Goal: Task Accomplishment & Management: Complete application form

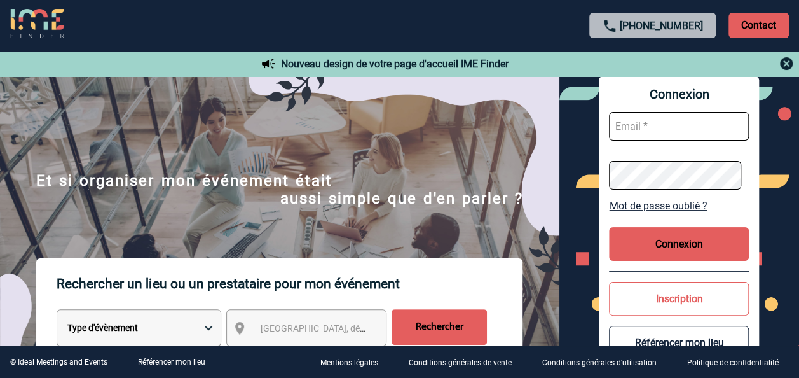
click at [673, 122] on input "text" at bounding box center [679, 126] width 140 height 29
type input "aline.fischer@st.com"
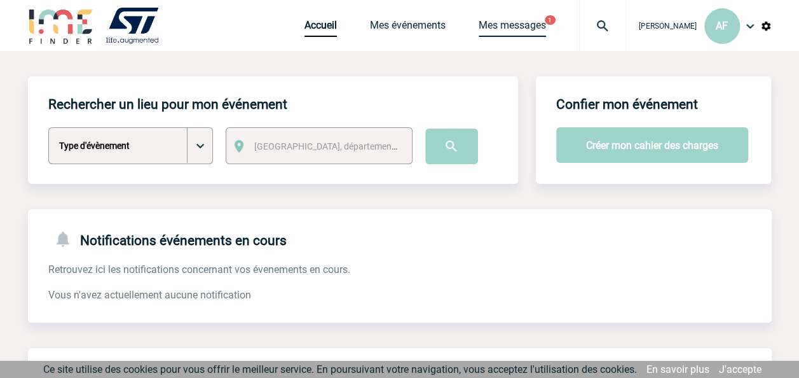
click at [510, 19] on link "Mes messages" at bounding box center [512, 28] width 67 height 18
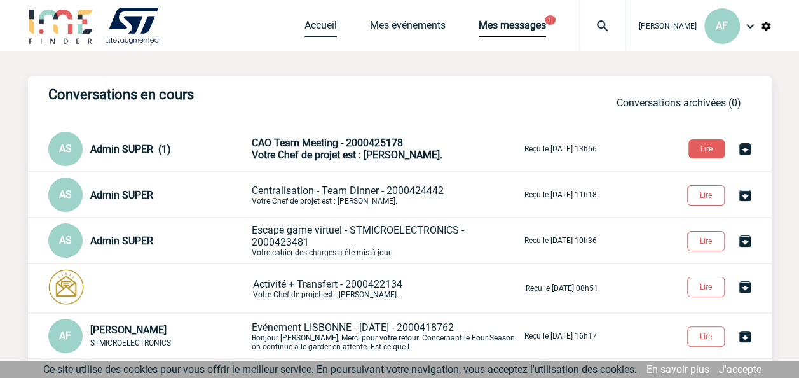
click at [328, 27] on link "Accueil" at bounding box center [321, 28] width 32 height 18
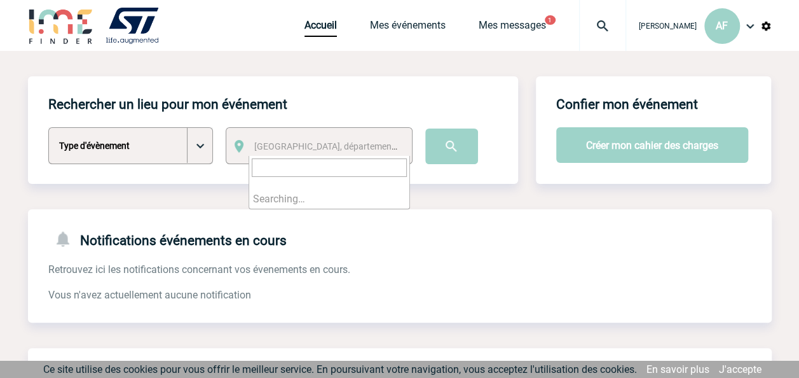
click at [287, 146] on span "[GEOGRAPHIC_DATA], département, région..." at bounding box center [342, 146] width 177 height 10
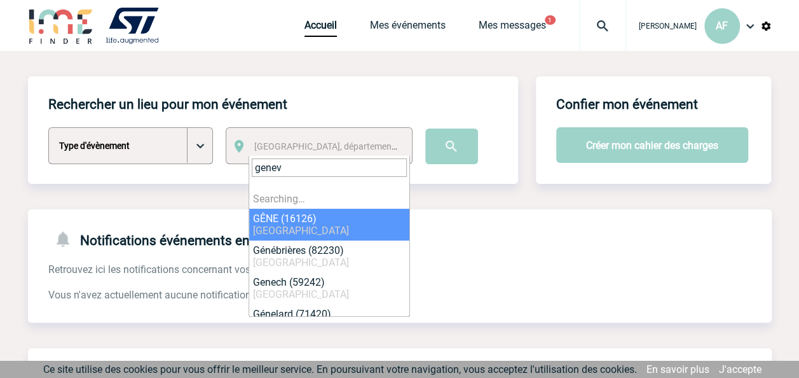
type input "geneve"
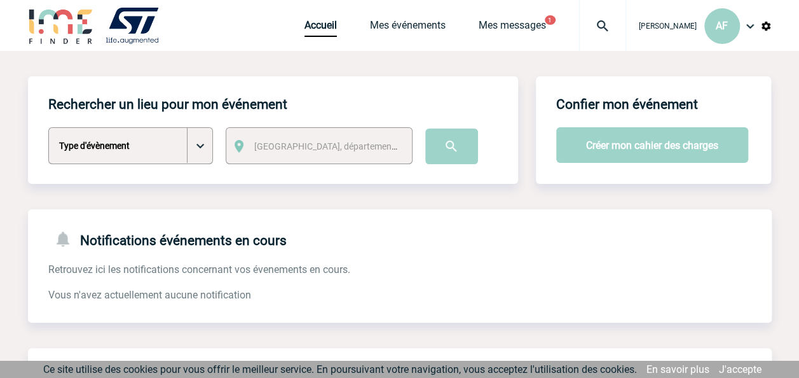
click at [207, 151] on select "Type d'évènement Séminaire avec nuitée Séminaire sans nuitée Repas de groupe Te…" at bounding box center [130, 145] width 165 height 37
select select "3"
click at [48, 128] on select "Type d'évènement Séminaire avec nuitée Séminaire sans nuitée Repas de groupe Te…" at bounding box center [130, 145] width 165 height 37
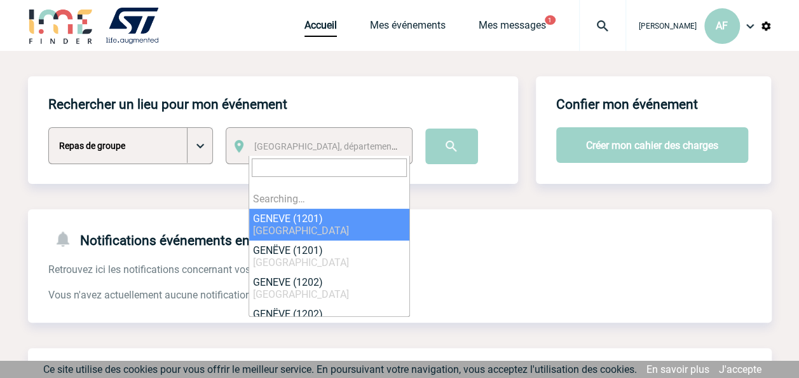
click at [280, 153] on span "[GEOGRAPHIC_DATA], département, région..." at bounding box center [329, 146] width 161 height 18
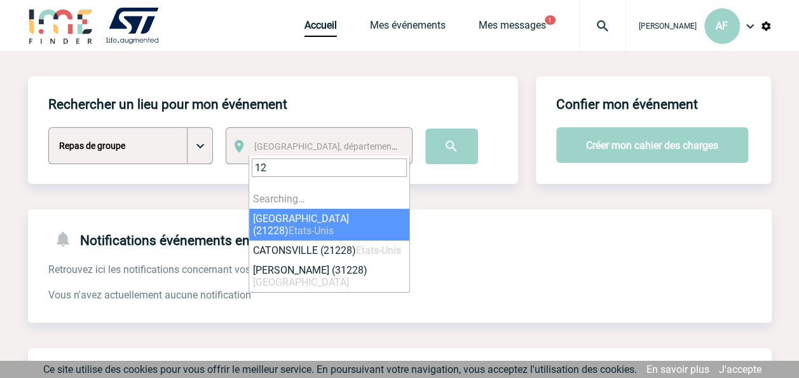
type input "1"
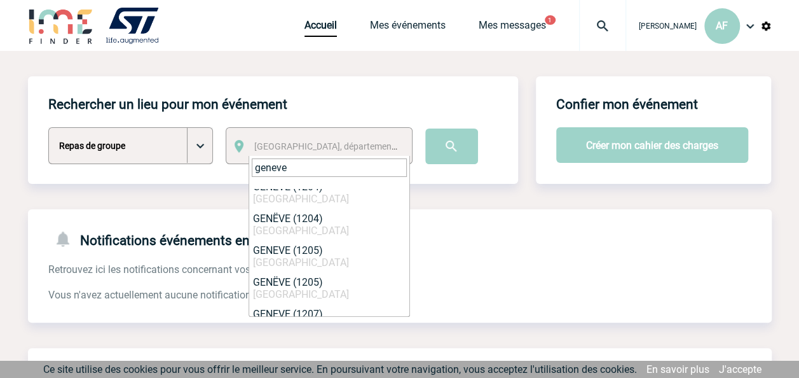
scroll to position [151, 0]
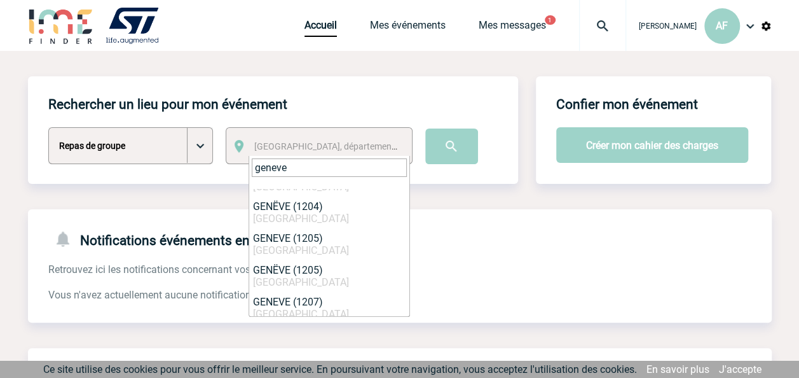
type input "geneve"
select select "309734"
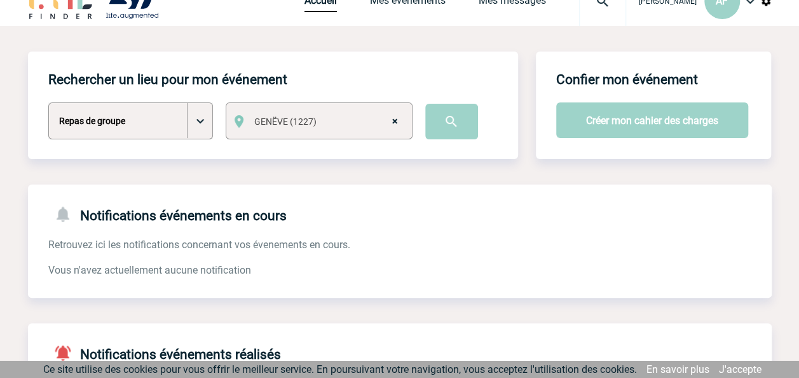
scroll to position [23, 0]
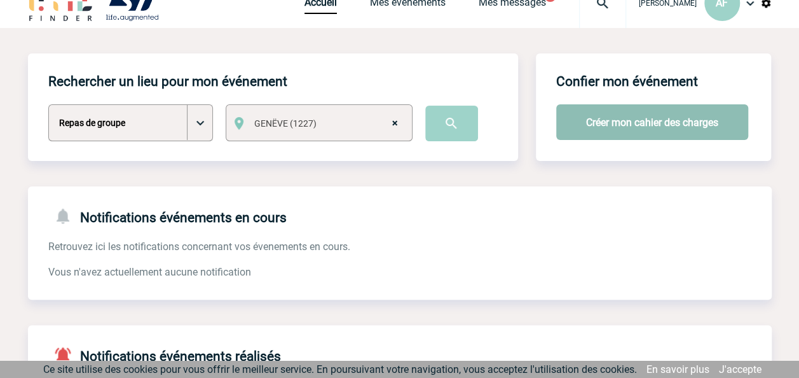
click at [613, 127] on button "Créer mon cahier des charges" at bounding box center [652, 122] width 192 height 36
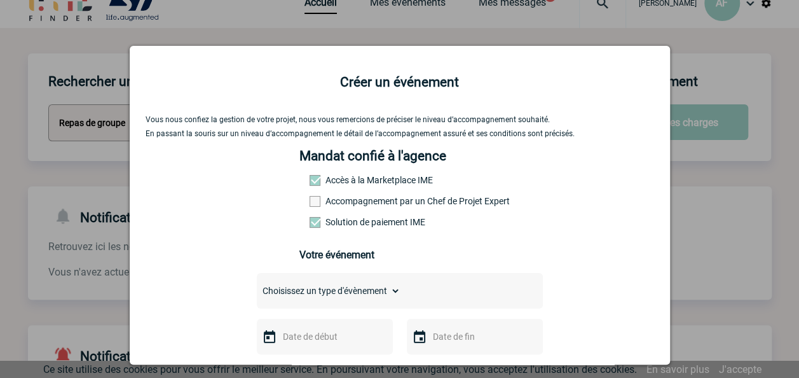
click at [310, 185] on span at bounding box center [315, 180] width 11 height 11
click at [310, 181] on span at bounding box center [315, 180] width 11 height 11
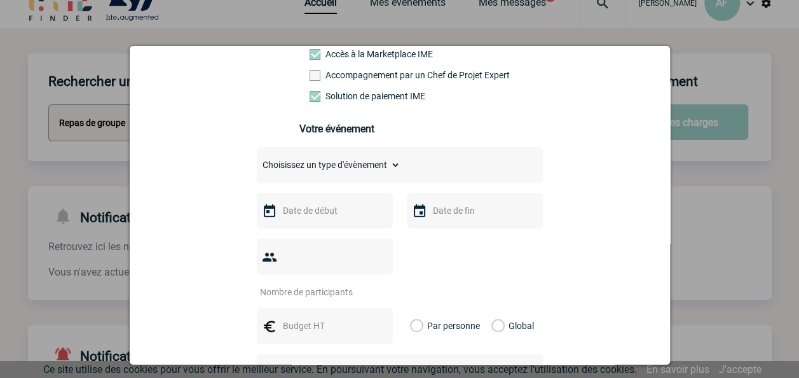
scroll to position [172, 0]
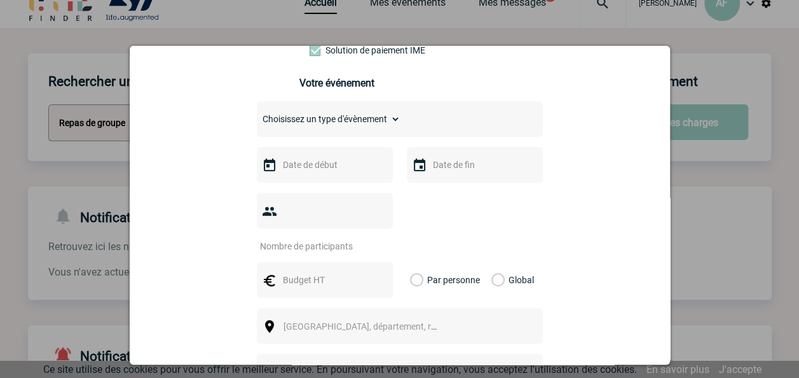
click at [378, 123] on select "Choisissez un type d'évènement Séminaire avec nuitée Séminaire sans nuitée Repa…" at bounding box center [329, 119] width 144 height 18
select select "3"
click at [257, 114] on select "Choisissez un type d'évènement Séminaire avec nuitée Séminaire sans nuitée Repa…" at bounding box center [329, 119] width 144 height 18
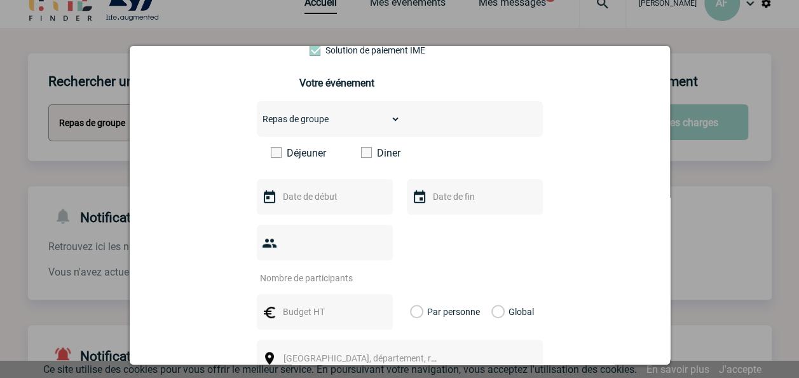
click at [368, 159] on label "Diner" at bounding box center [397, 153] width 73 height 12
click at [0, 0] on input "Diner" at bounding box center [0, 0] width 0 height 0
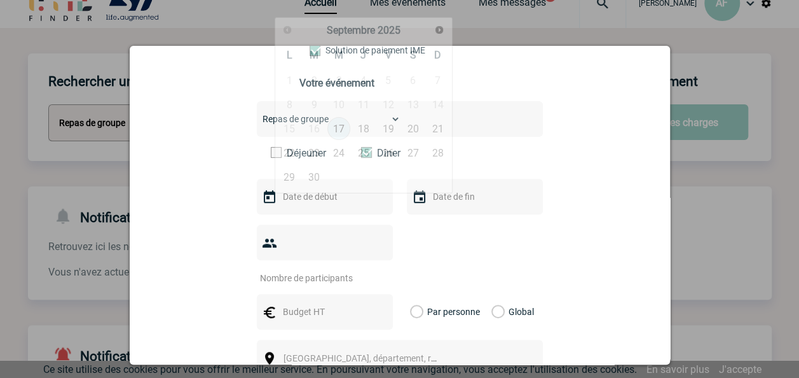
click at [319, 205] on input "text" at bounding box center [324, 196] width 88 height 17
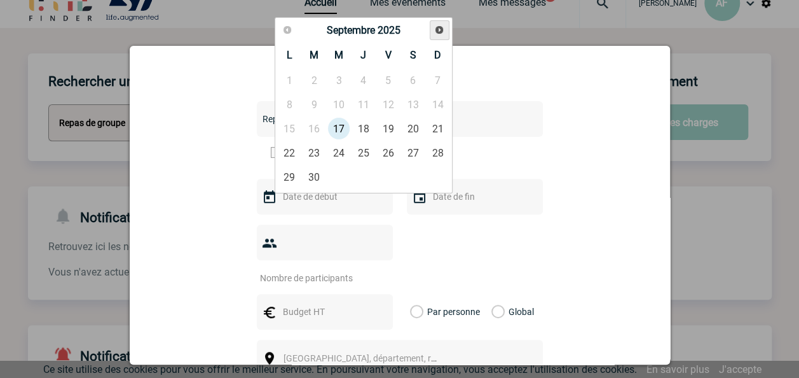
click at [439, 37] on link "Suivant" at bounding box center [440, 30] width 20 height 20
click at [341, 78] on link "1" at bounding box center [339, 80] width 24 height 23
type input "01-10-2025"
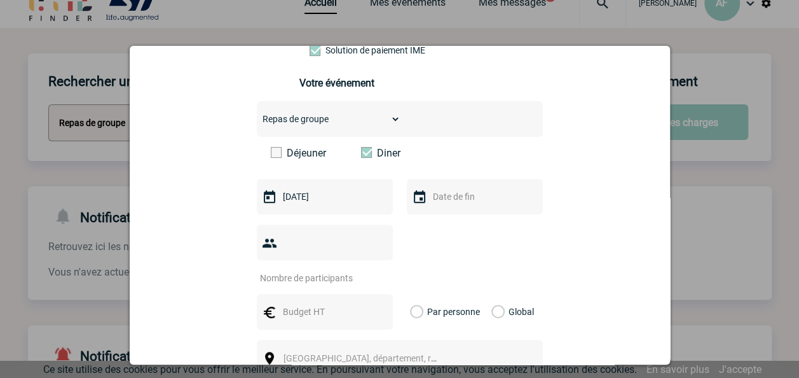
click at [442, 205] on input "text" at bounding box center [474, 196] width 88 height 17
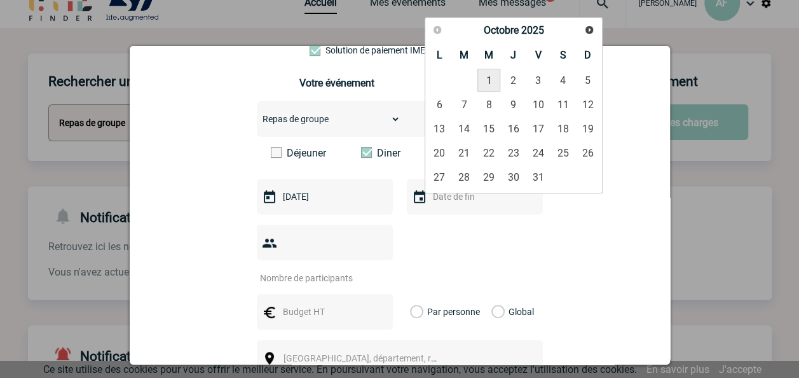
click at [487, 81] on link "1" at bounding box center [489, 80] width 24 height 23
type input "01-10-2025"
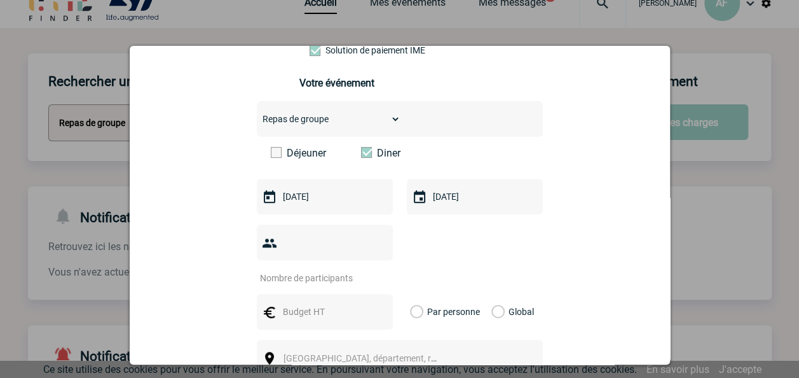
click at [364, 270] on input "number" at bounding box center [317, 278] width 120 height 17
type input "14"
click at [280, 303] on input "text" at bounding box center [324, 311] width 88 height 17
type input "8"
type input "CHF 804"
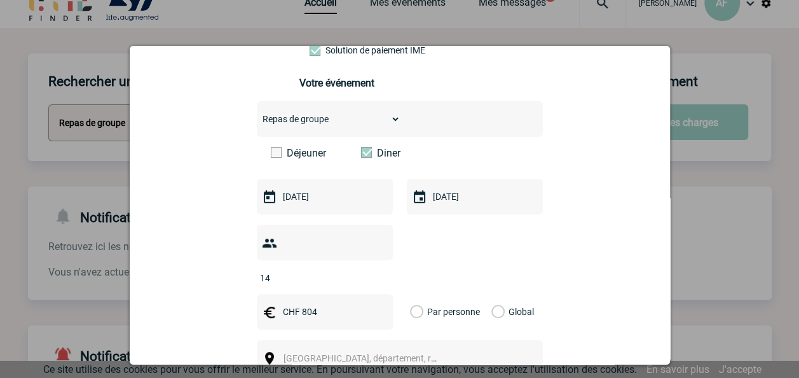
click at [491, 297] on label "Global" at bounding box center [495, 312] width 8 height 36
click at [0, 0] on input "Global" at bounding box center [0, 0] width 0 height 0
click at [408, 349] on span "[GEOGRAPHIC_DATA], département, région..." at bounding box center [365, 358] width 175 height 18
type input "p"
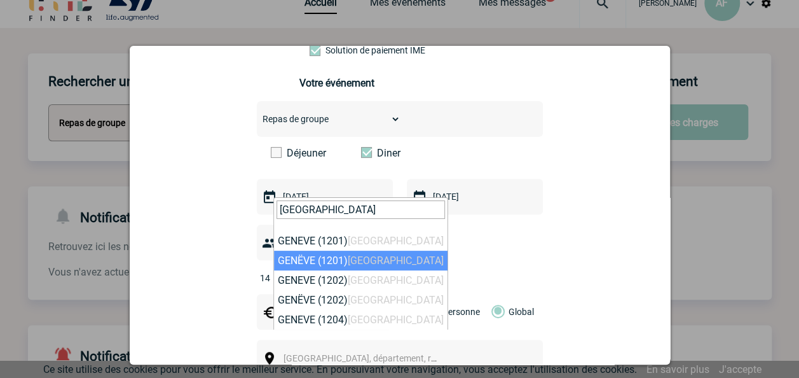
type input "Genève"
click at [594, 262] on div "Vous nous confiez la gestion de votre projet, nous vous remercions de préciser …" at bounding box center [400, 249] width 509 height 612
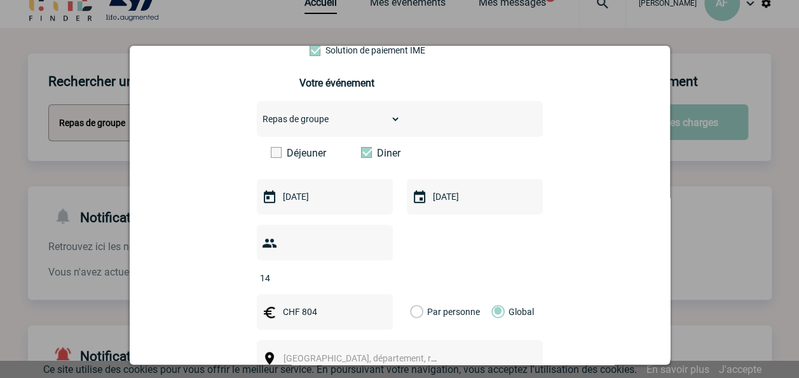
click at [374, 353] on span "Ville, département, région..." at bounding box center [372, 358] width 177 height 10
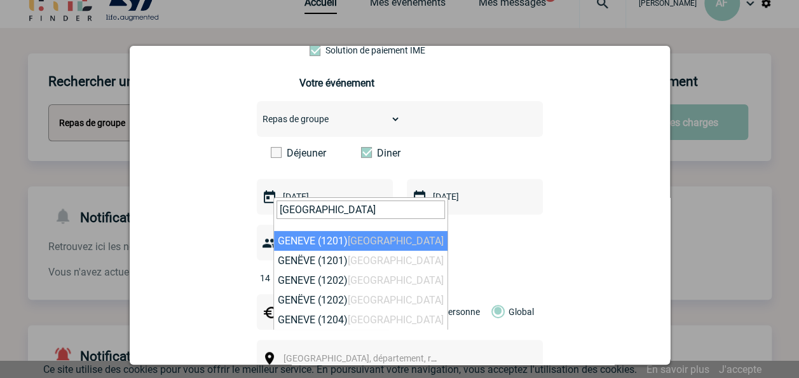
drag, startPoint x: 385, startPoint y: 210, endPoint x: 147, endPoint y: 212, distance: 237.1
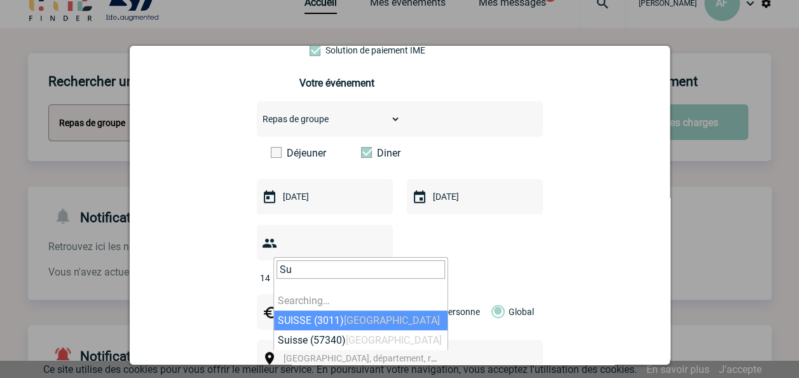
type input "S"
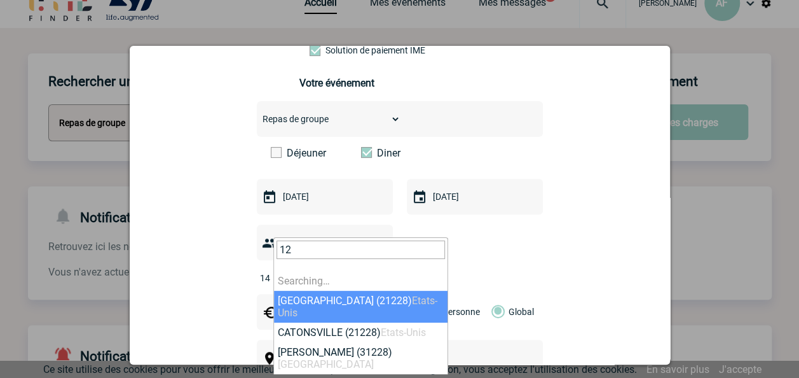
type input "1"
type input "Genève"
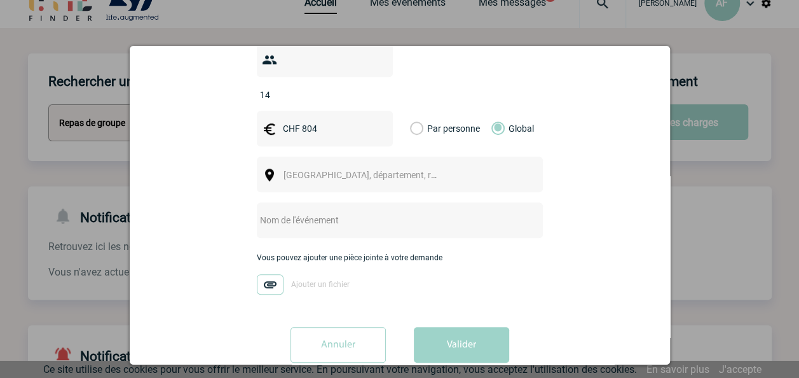
scroll to position [363, 0]
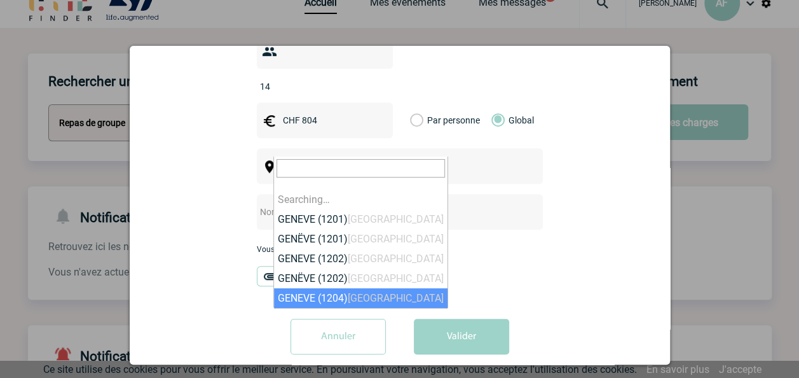
click at [379, 161] on span "Ville, département, région..." at bounding box center [372, 166] width 177 height 10
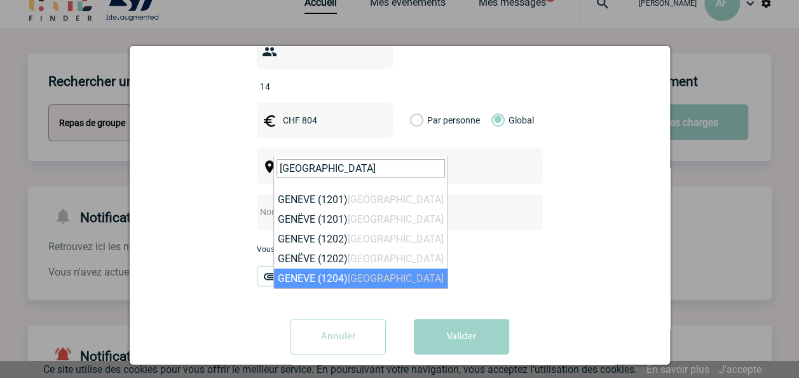
type input "genève"
select select "309710"
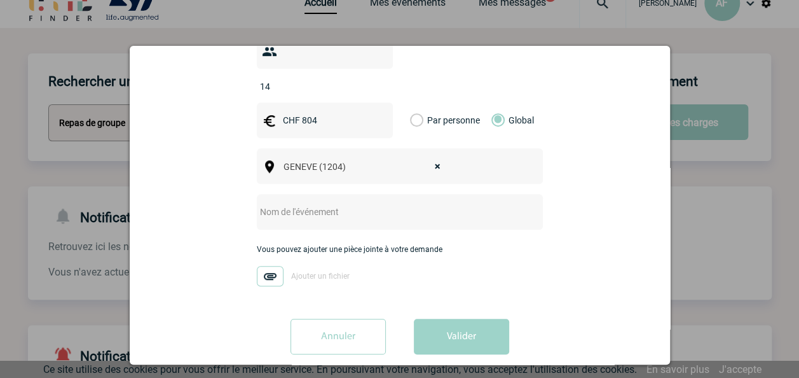
click at [365, 203] on input "text" at bounding box center [383, 211] width 252 height 17
type input "Team Dinner"
click at [266, 266] on img at bounding box center [270, 276] width 27 height 20
click at [0, 0] on input "Ajouter un fichier" at bounding box center [0, 0] width 0 height 0
click at [299, 271] on span "Dinner.pdf" at bounding box center [308, 275] width 35 height 9
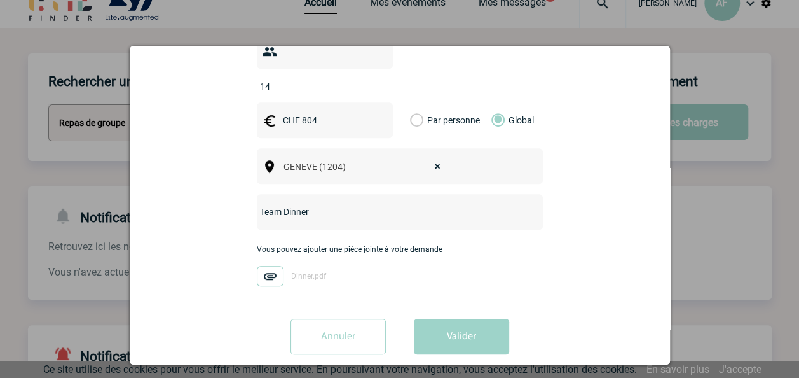
click at [0, 0] on input "Dinner.pdf" at bounding box center [0, 0] width 0 height 0
click at [329, 256] on div "Vous pouvez ajouter une pièce jointe à votre demande Dinner.pdf" at bounding box center [400, 271] width 286 height 53
click at [478, 319] on button "Valider" at bounding box center [461, 337] width 95 height 36
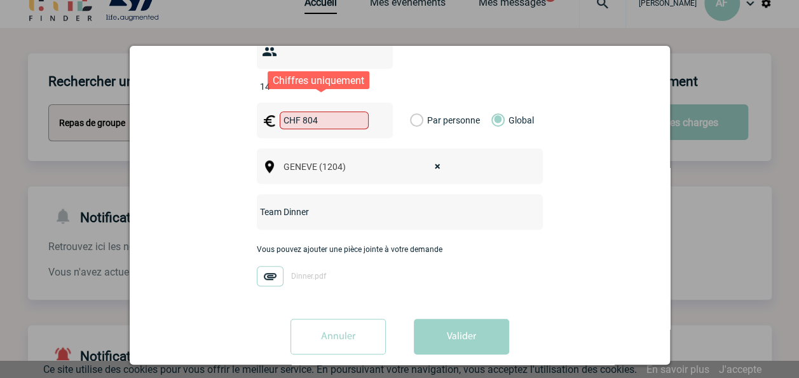
click at [295, 111] on input "CHF 804" at bounding box center [324, 120] width 89 height 18
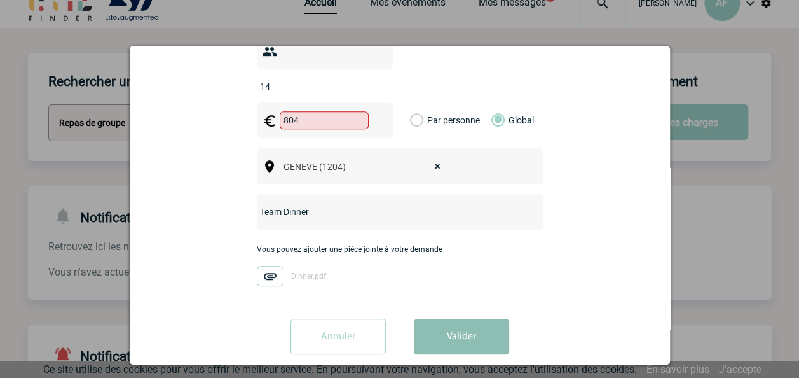
type input "804"
click at [459, 319] on button "Valider" at bounding box center [461, 337] width 95 height 36
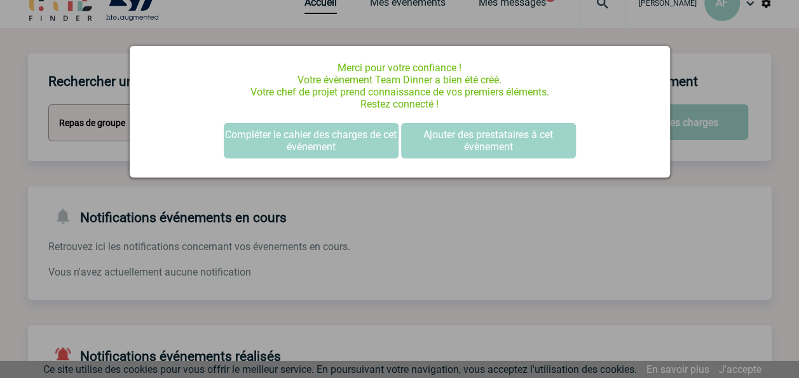
scroll to position [0, 0]
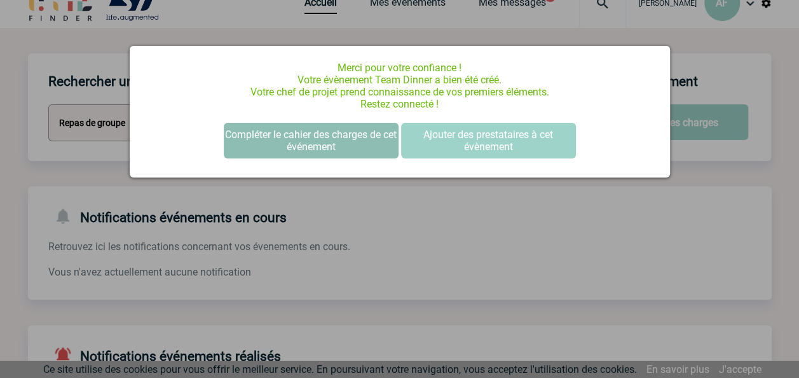
click at [346, 143] on button "Compléter le cahier des charges de cet événement" at bounding box center [311, 141] width 175 height 36
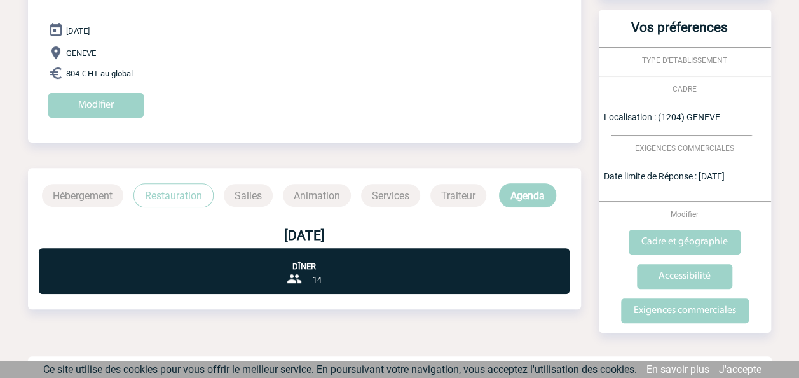
scroll to position [171, 0]
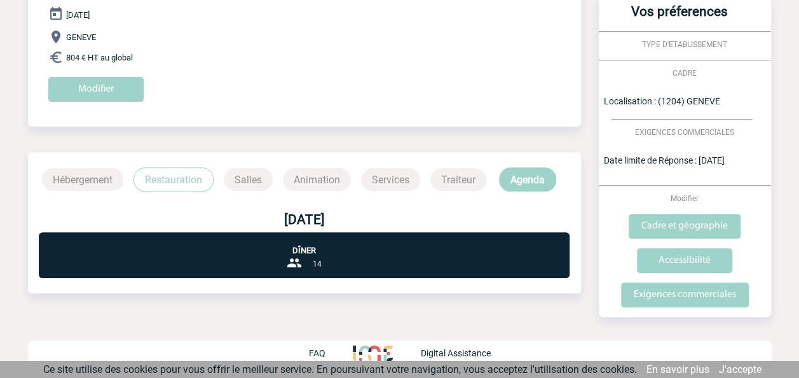
drag, startPoint x: 785, startPoint y: 185, endPoint x: 791, endPoint y: 176, distance: 10.9
click at [791, 176] on body "[PERSON_NAME] AF Accueil Mes événements 1" at bounding box center [399, 103] width 799 height 549
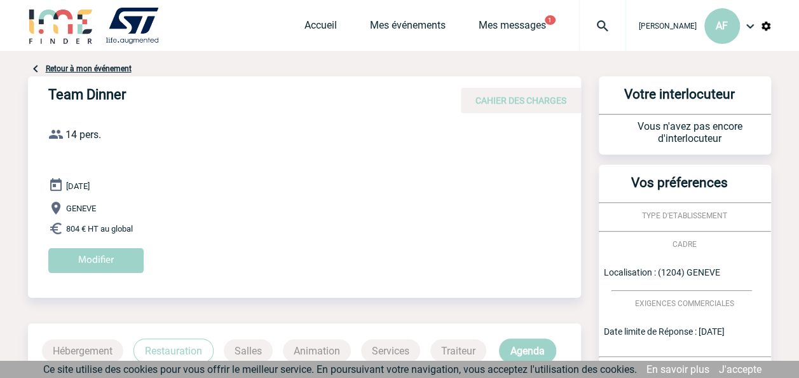
click at [503, 15] on div "Accueil Mes événements Mes messages 1 Projet, client Projet, client" at bounding box center [466, 25] width 322 height 51
click at [502, 31] on link "Mes messages" at bounding box center [512, 28] width 67 height 18
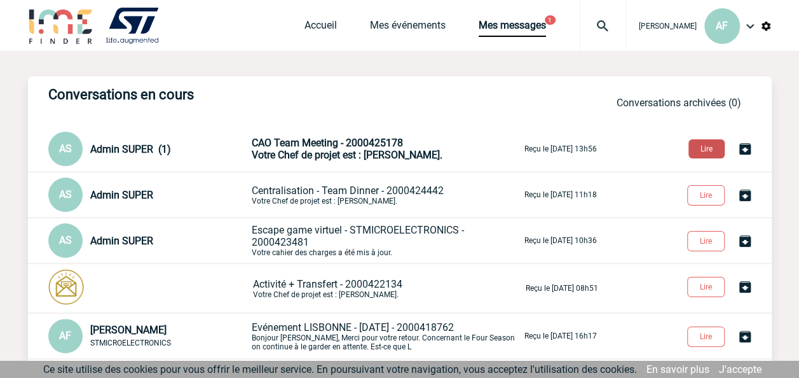
click at [705, 149] on button "Lire" at bounding box center [706, 148] width 36 height 19
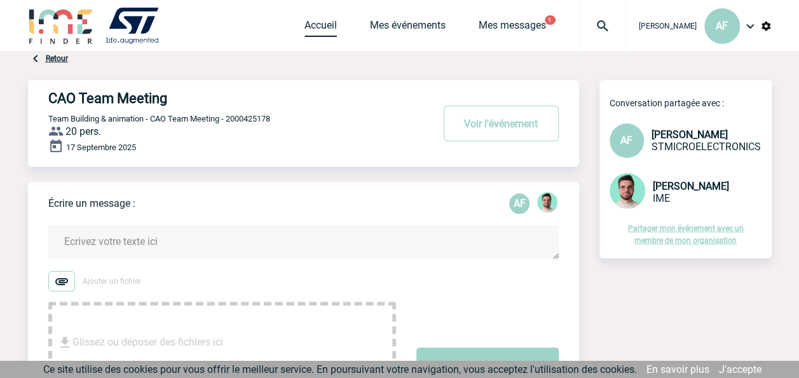
click at [327, 22] on link "Accueil" at bounding box center [321, 28] width 32 height 18
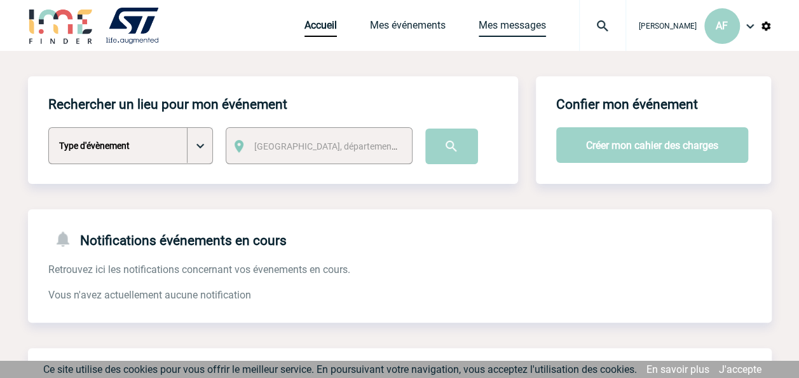
click at [510, 32] on link "Mes messages" at bounding box center [512, 28] width 67 height 18
